Goal: Download file/media

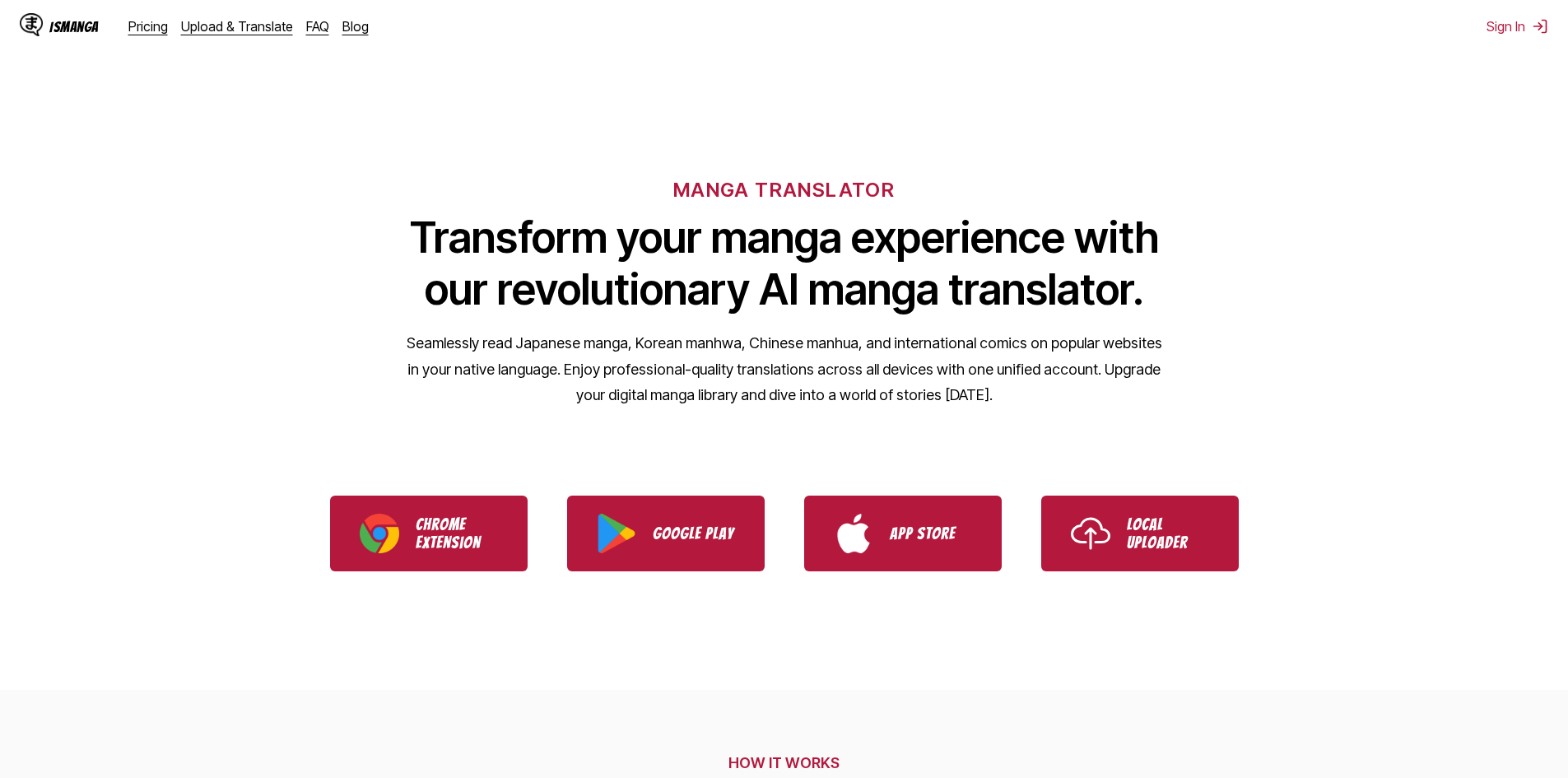
click at [409, 579] on ul "Chrome Extension Google Play App Store Local Uploader" at bounding box center [784, 533] width 1568 height 115
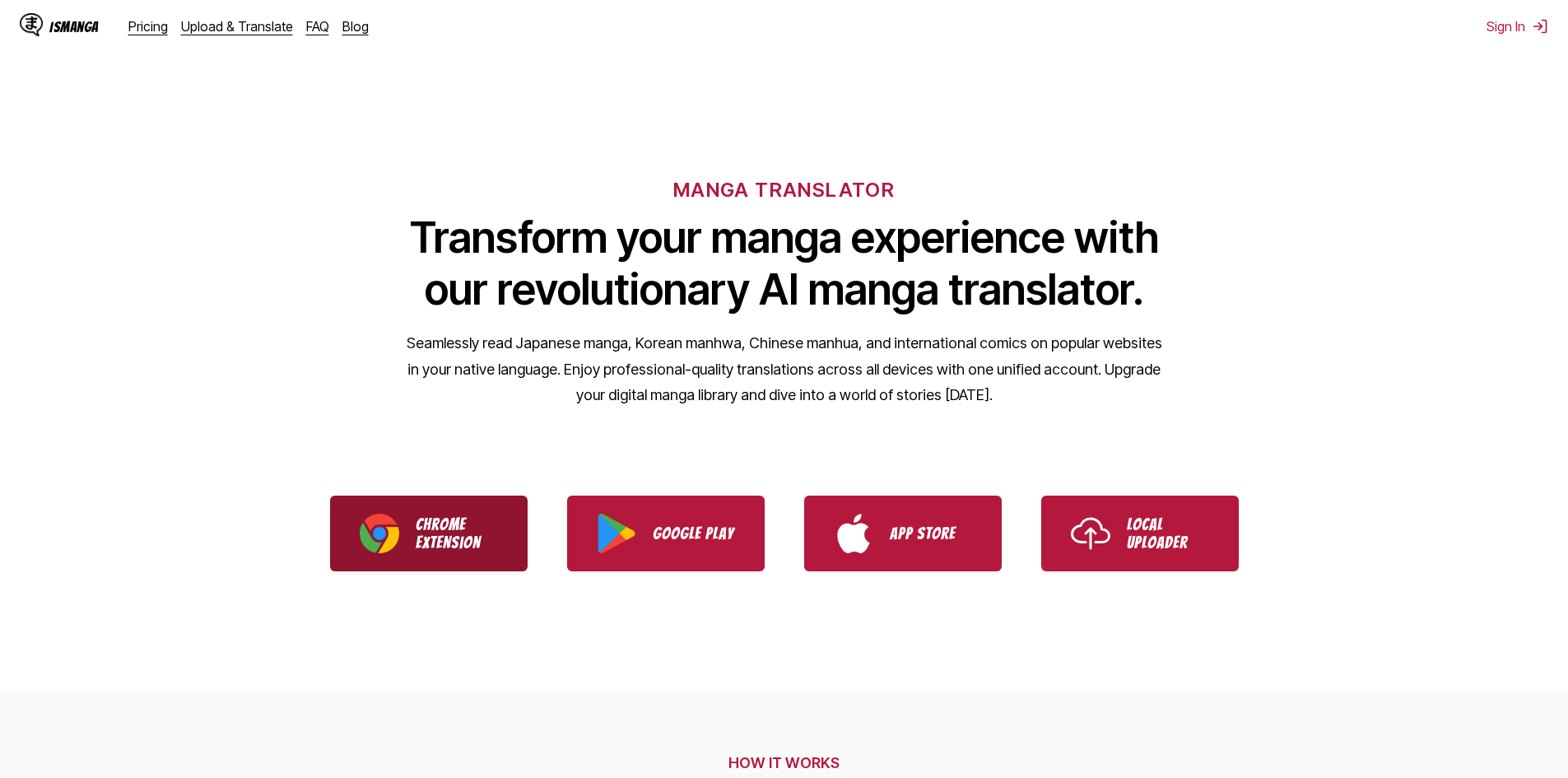
click at [409, 562] on link "Chrome Extension" at bounding box center [428, 534] width 197 height 75
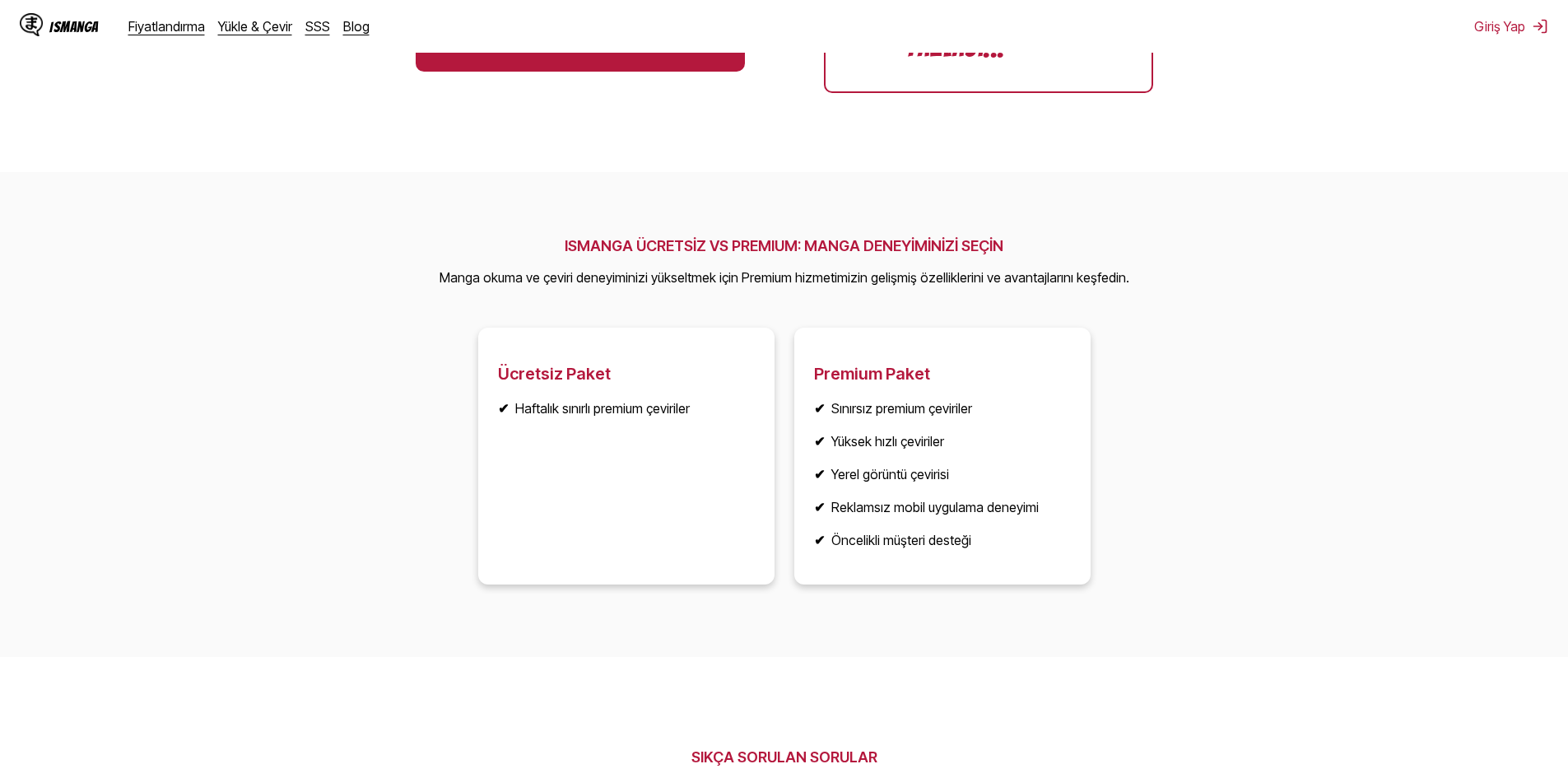
scroll to position [1811, 0]
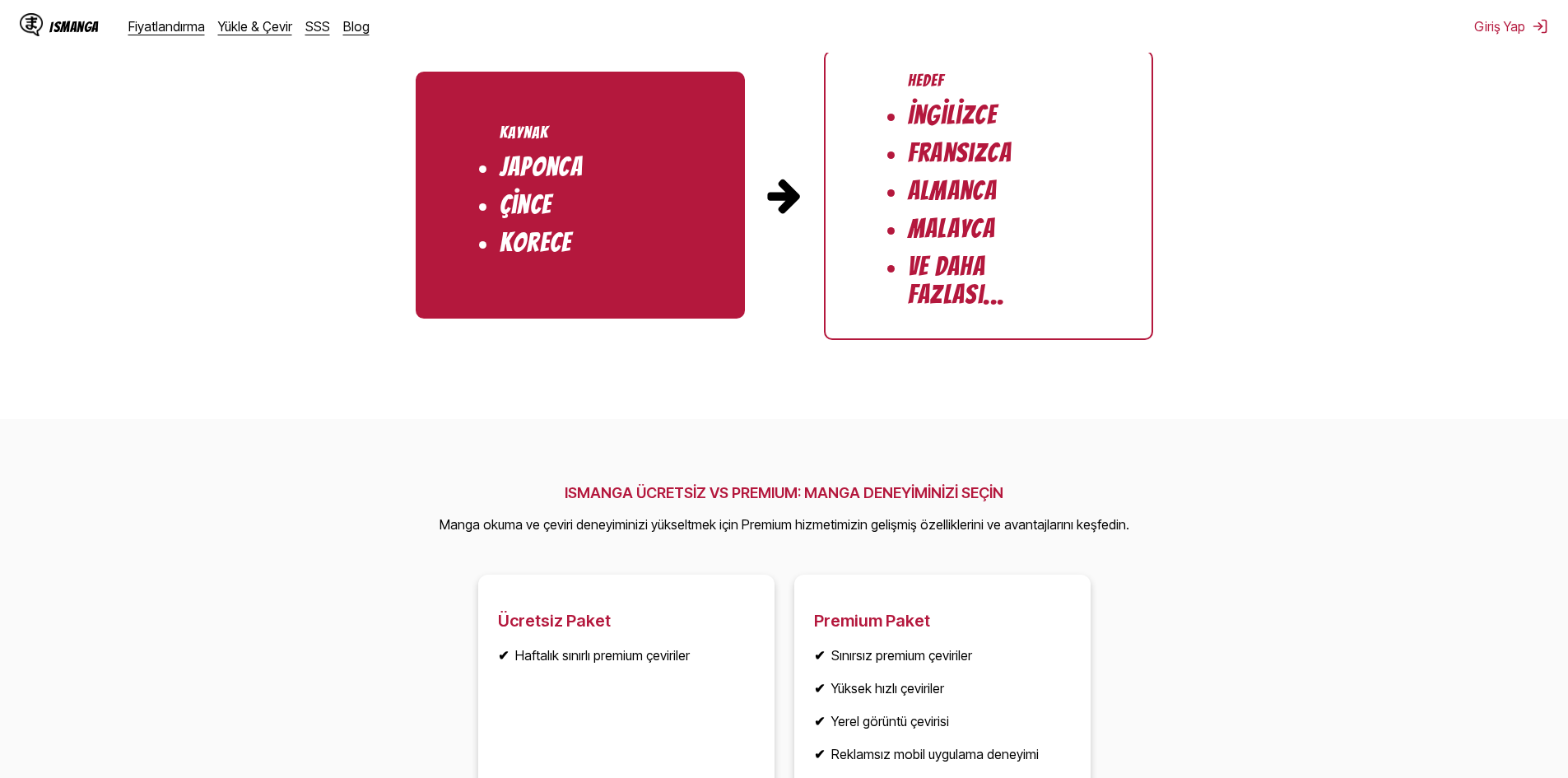
click at [948, 288] on li "Ve Daha Fazlası..." at bounding box center [989, 280] width 162 height 56
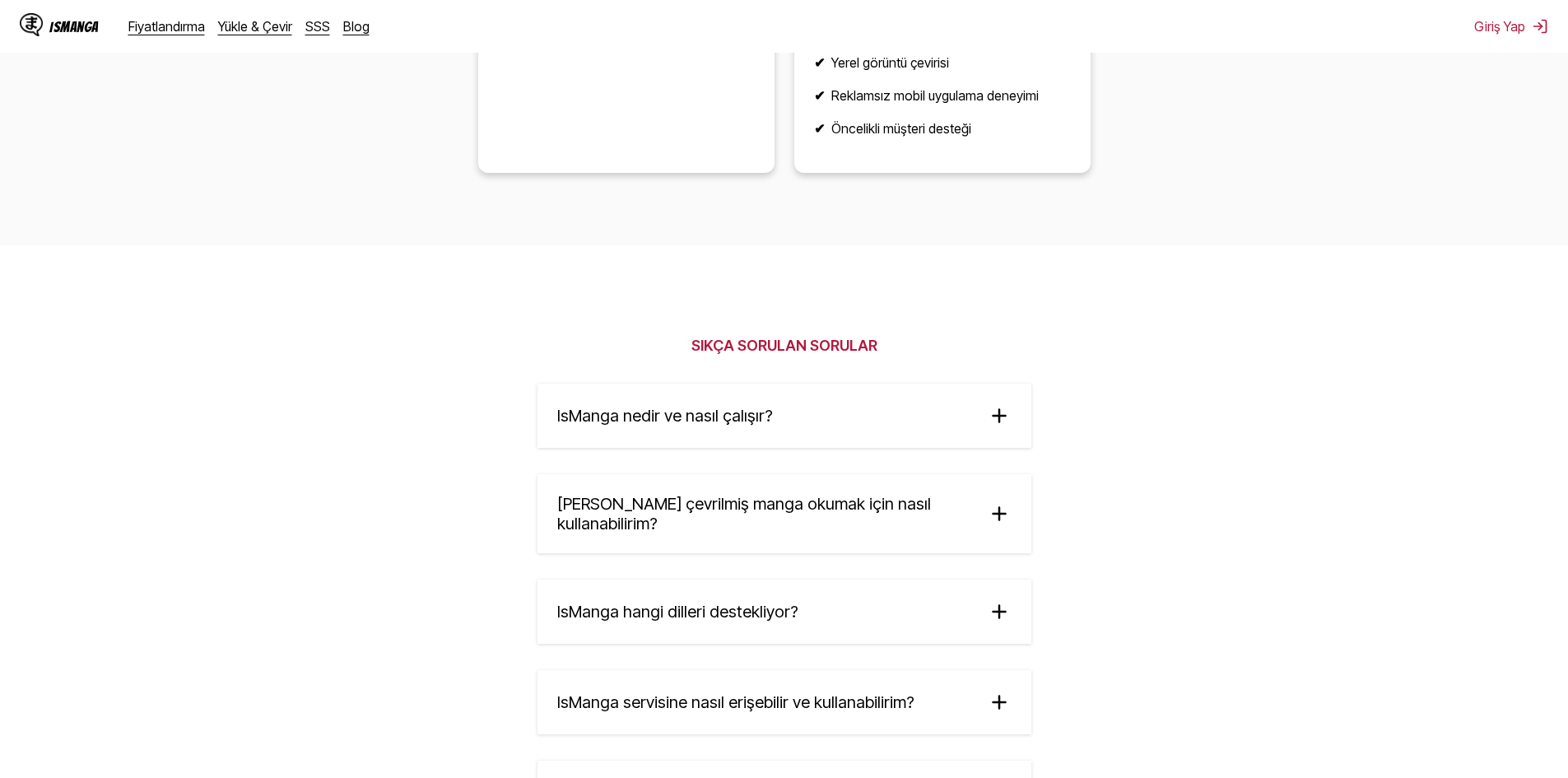
scroll to position [2553, 0]
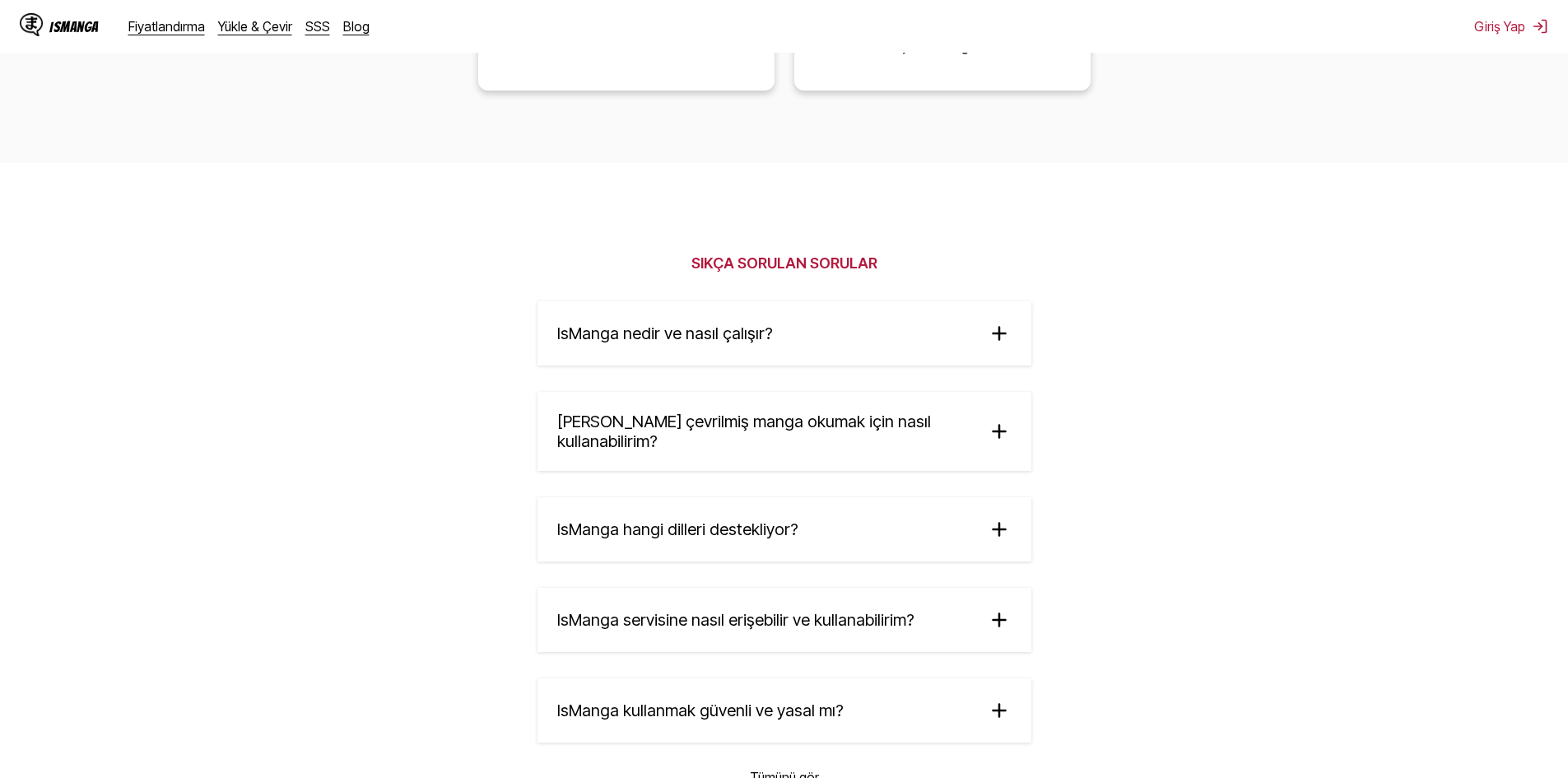
click at [992, 338] on img at bounding box center [999, 333] width 25 height 25
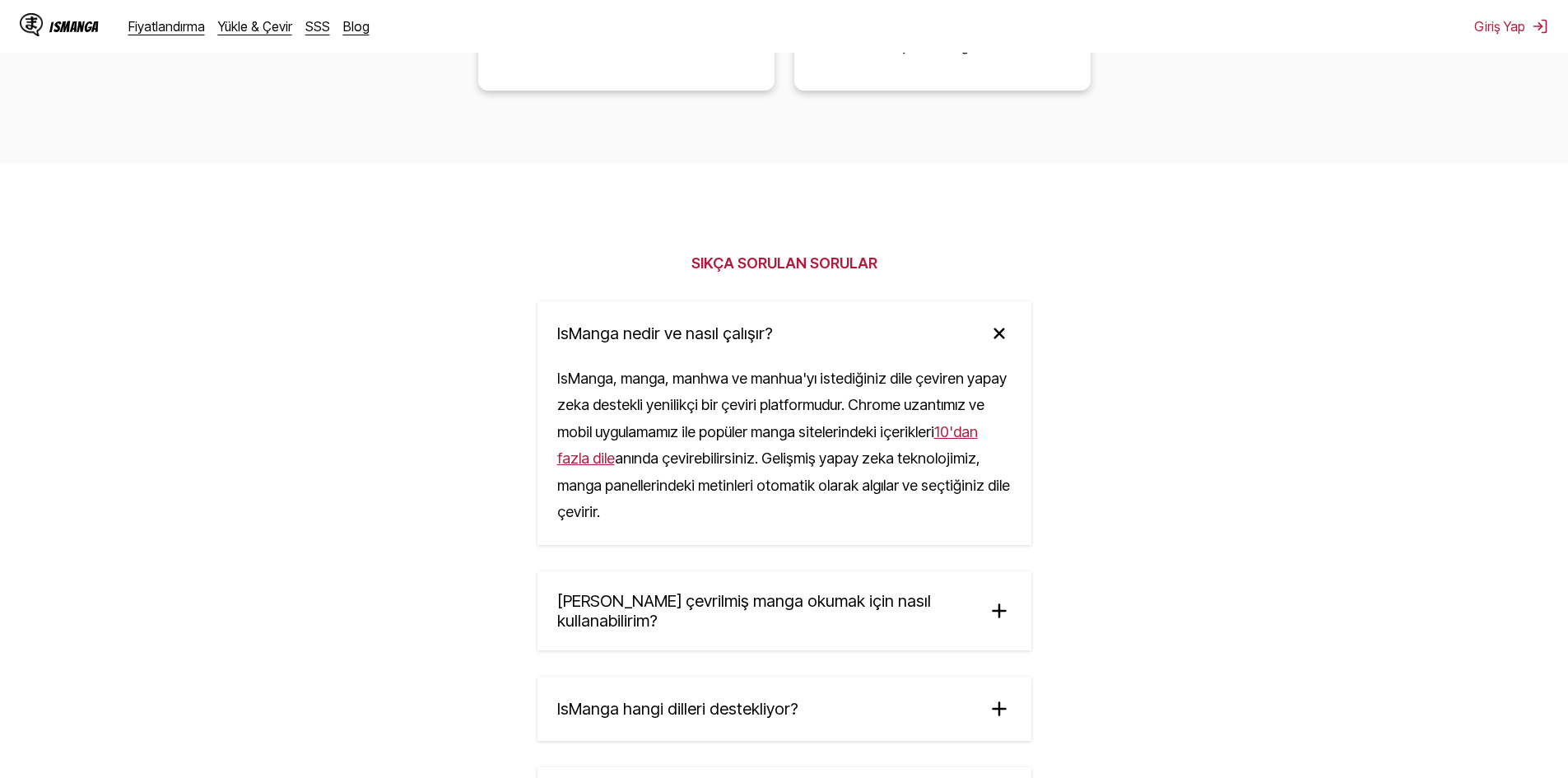
click at [992, 338] on img at bounding box center [998, 333] width 35 height 35
